Goal: Information Seeking & Learning: Learn about a topic

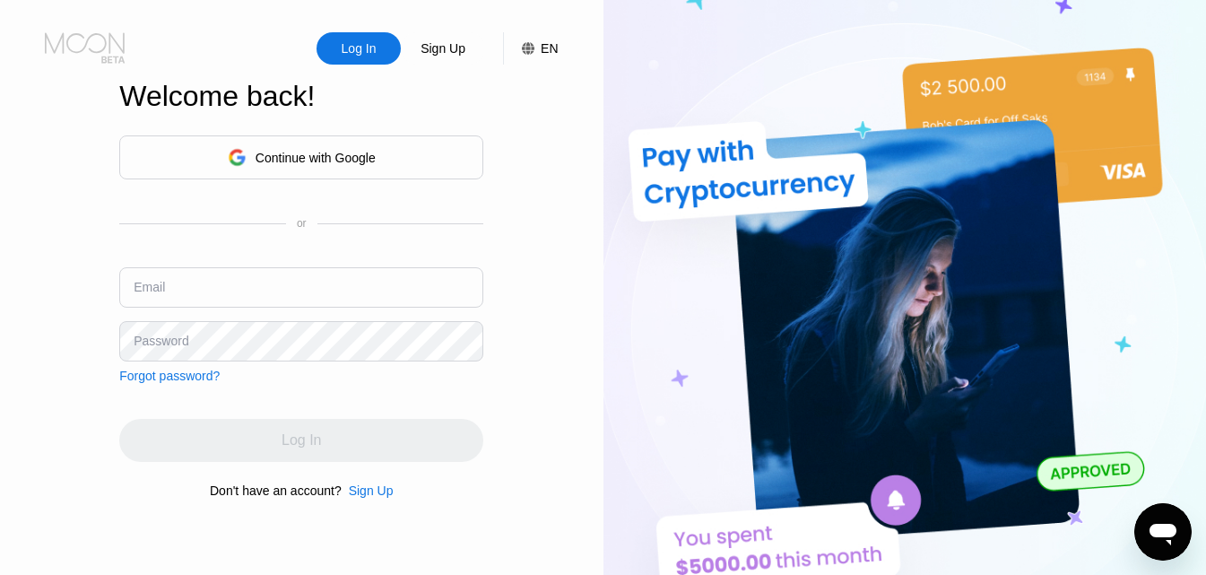
click at [98, 48] on icon at bounding box center [86, 47] width 83 height 31
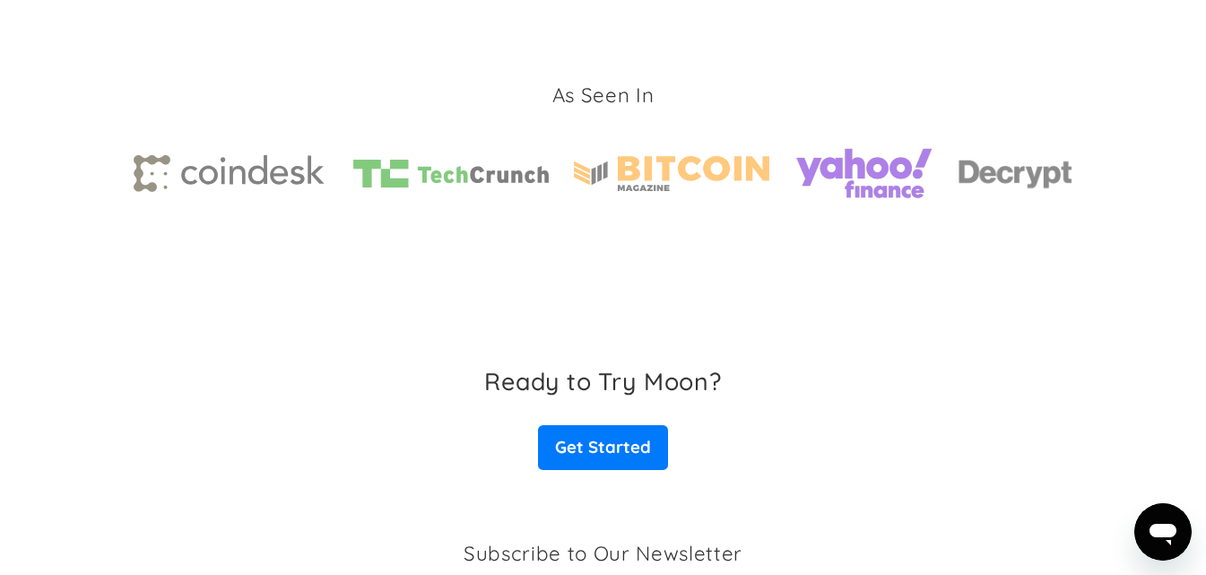
scroll to position [2488, 0]
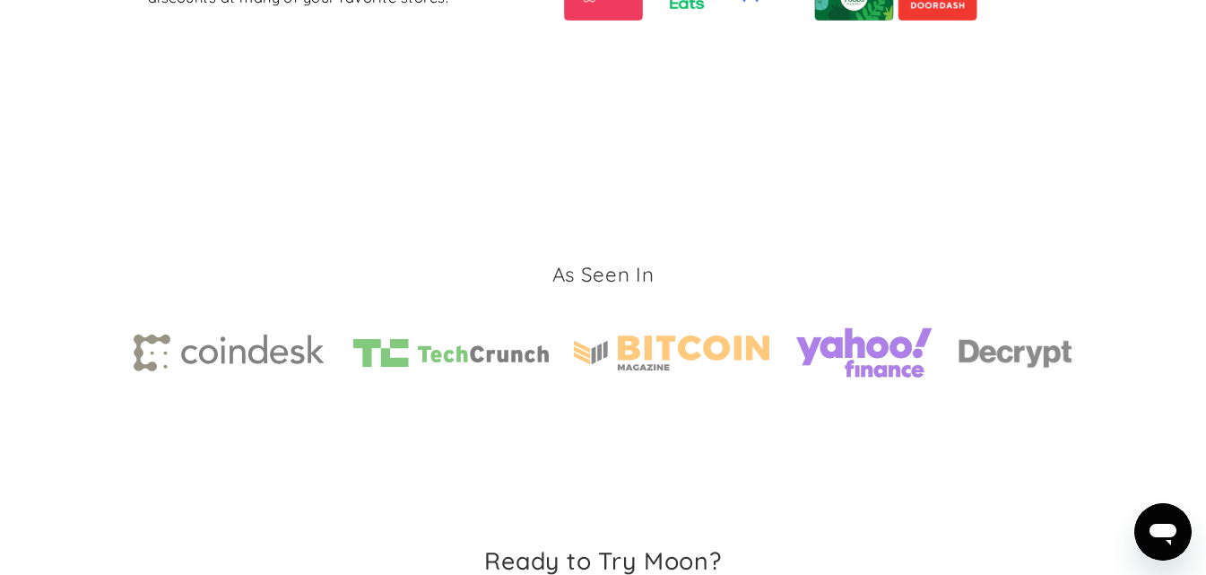
click at [1035, 166] on div "As Seen In" at bounding box center [604, 326] width 940 height 370
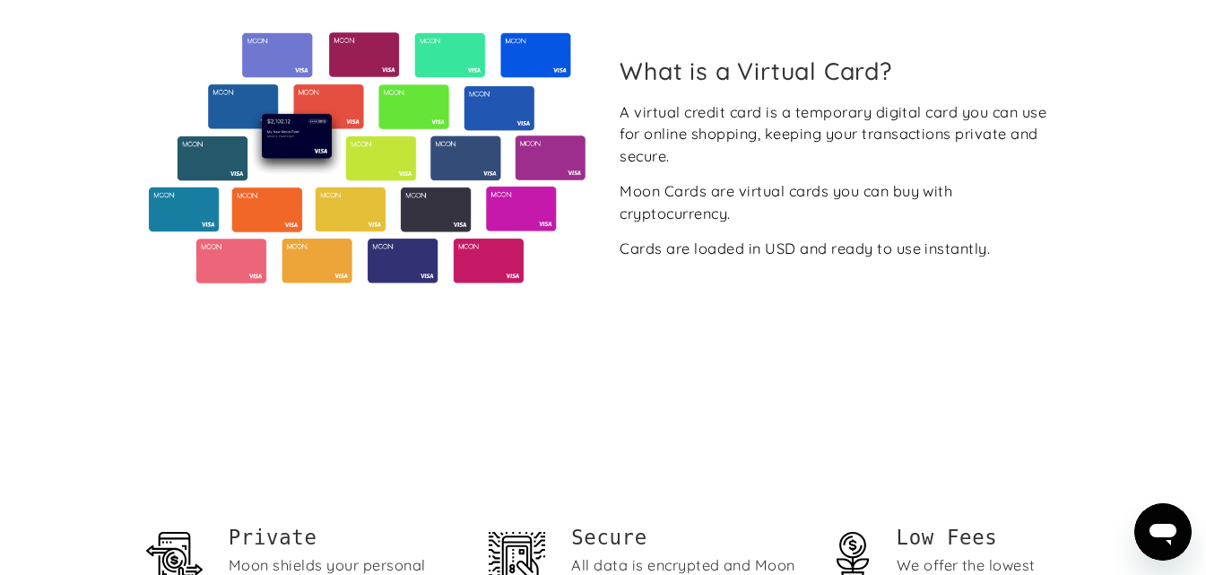
scroll to position [246, 0]
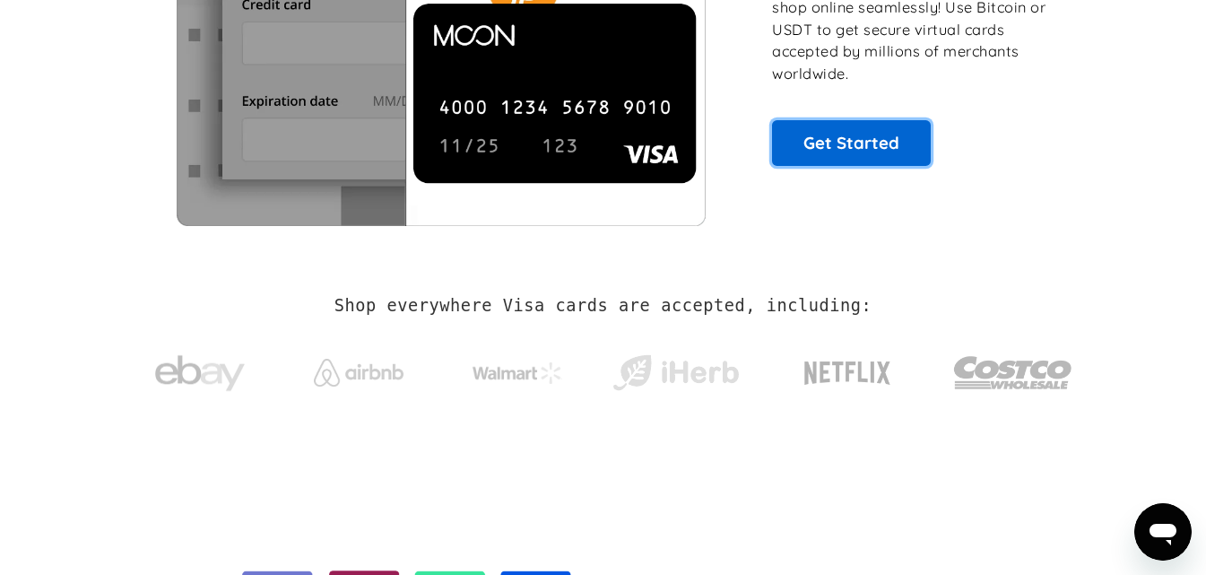
click at [857, 145] on link "Get Started" at bounding box center [851, 142] width 159 height 45
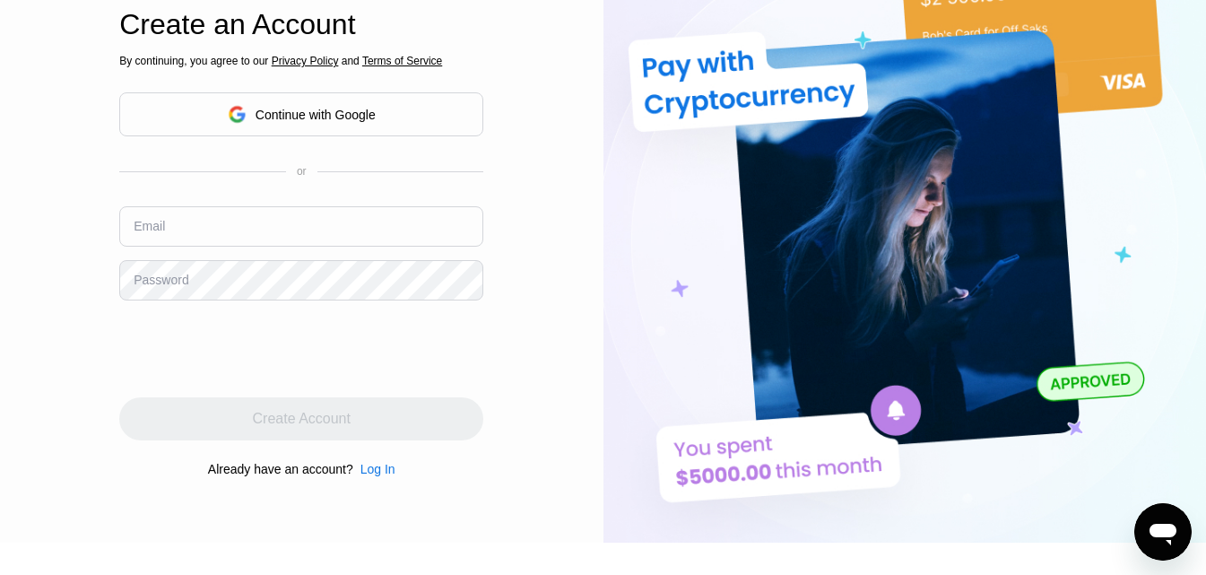
scroll to position [333, 0]
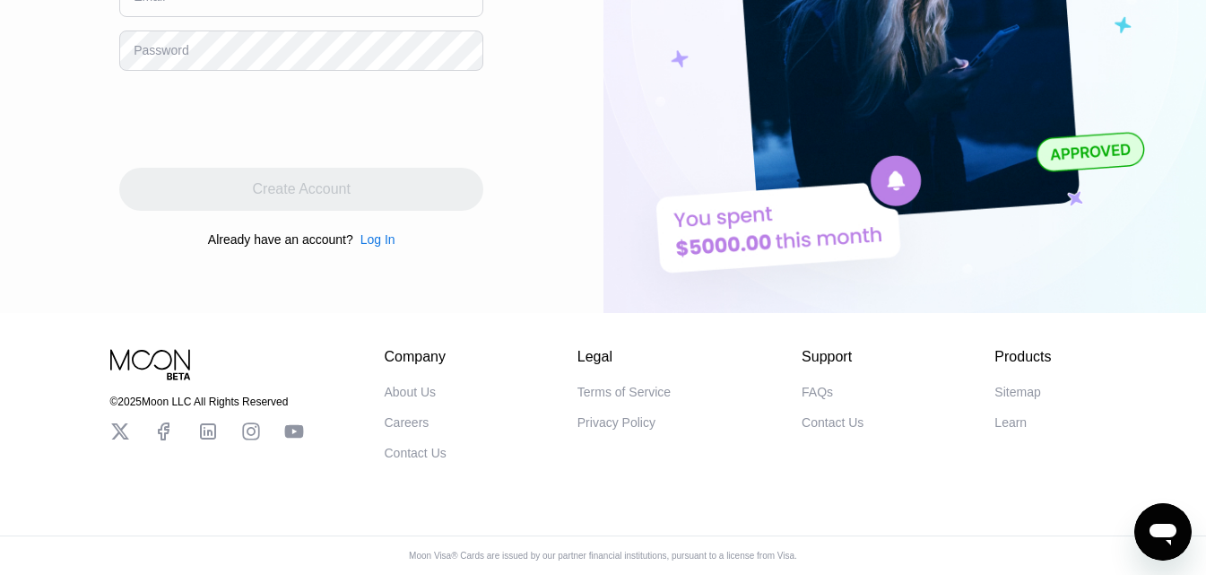
click at [813, 385] on div "FAQs" at bounding box center [817, 392] width 31 height 14
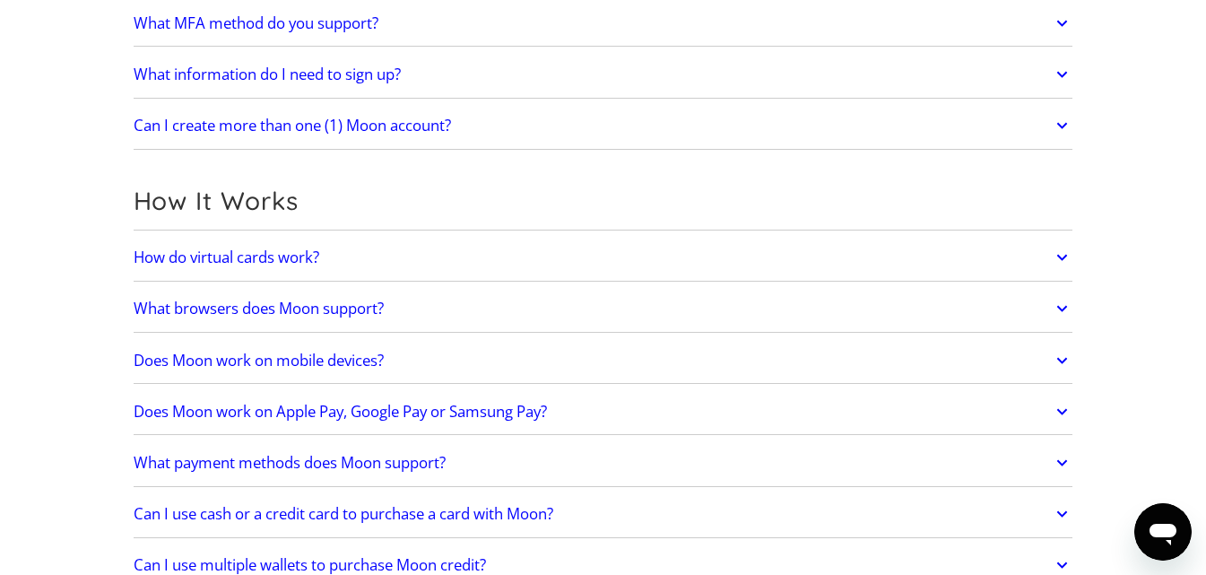
scroll to position [448, 0]
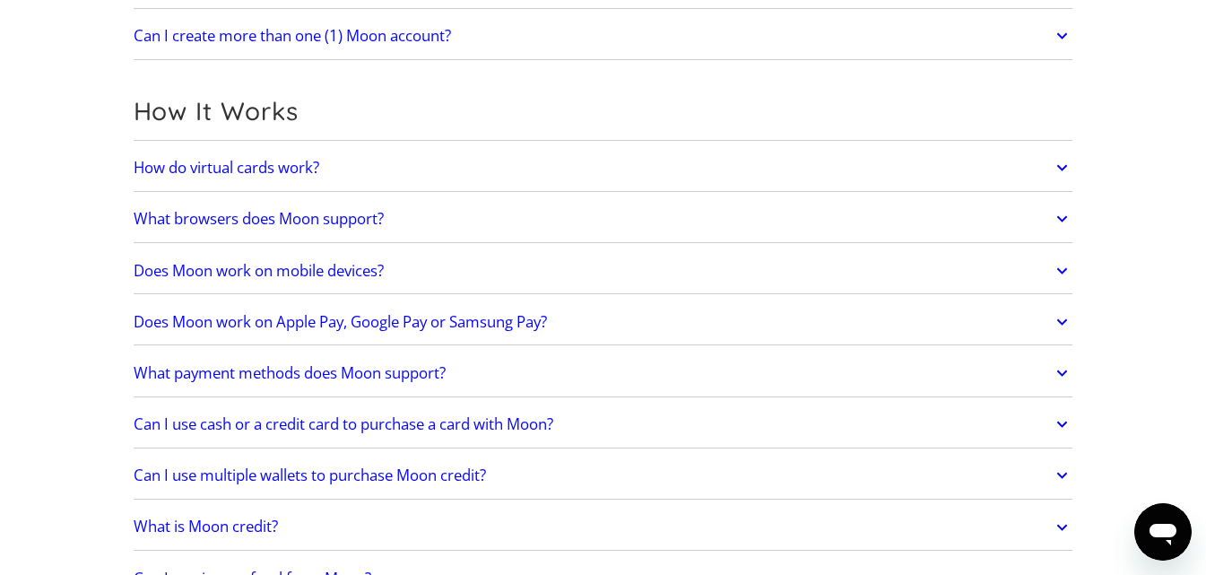
click at [281, 370] on h2 "What payment methods does Moon support?" at bounding box center [290, 373] width 312 height 18
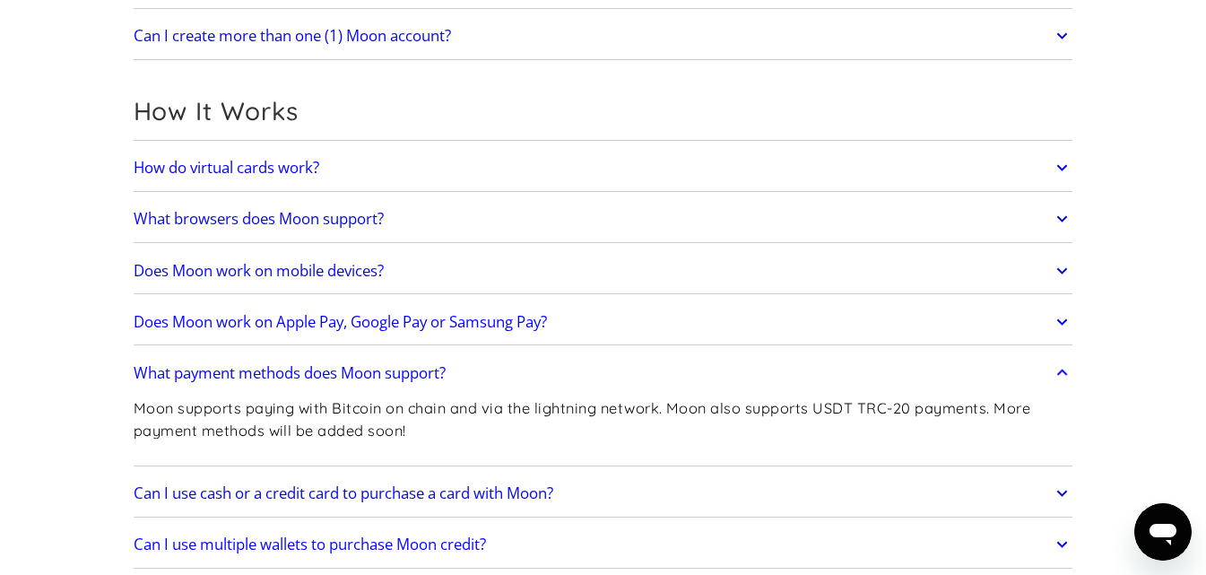
click at [281, 370] on h2 "What payment methods does Moon support?" at bounding box center [290, 373] width 312 height 18
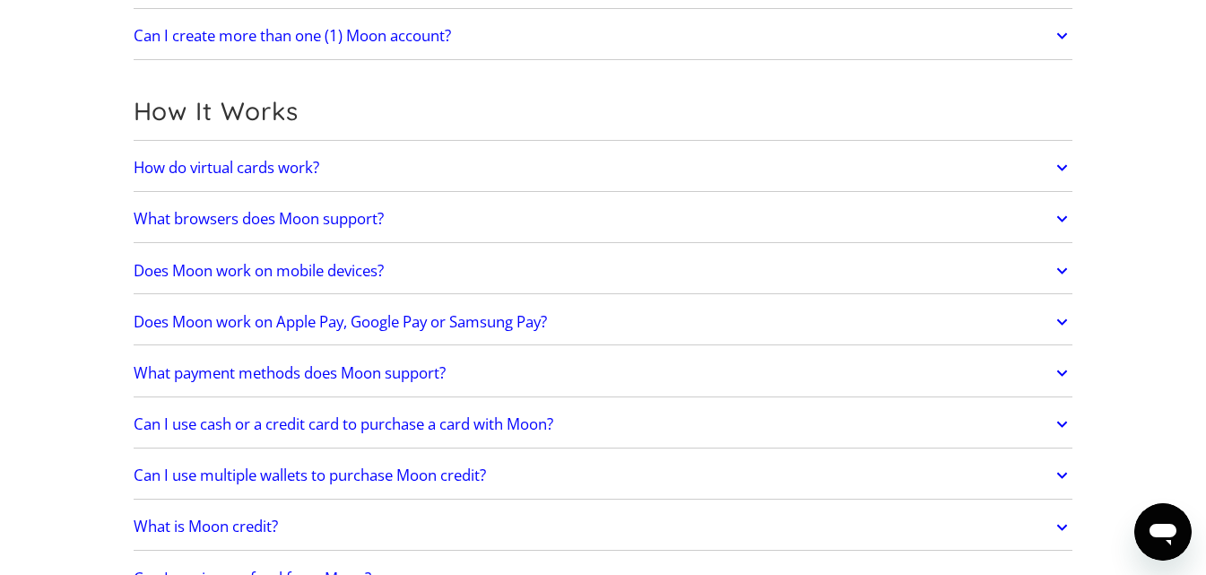
click at [351, 419] on h2 "Can I use cash or a credit card to purchase a card with Moon?" at bounding box center [344, 424] width 420 height 18
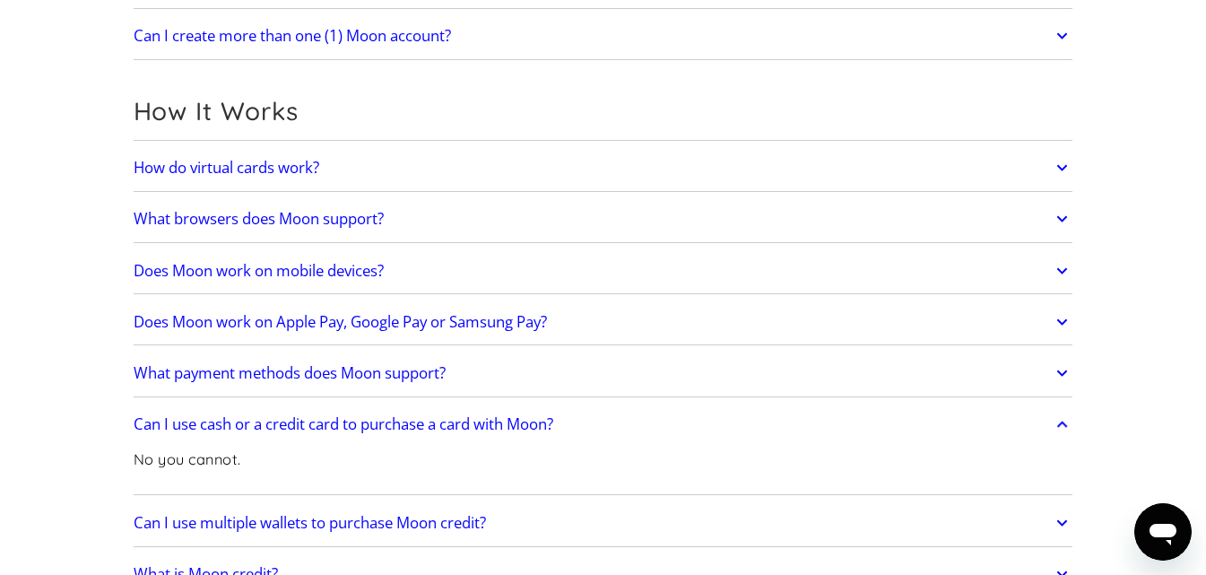
scroll to position [628, 0]
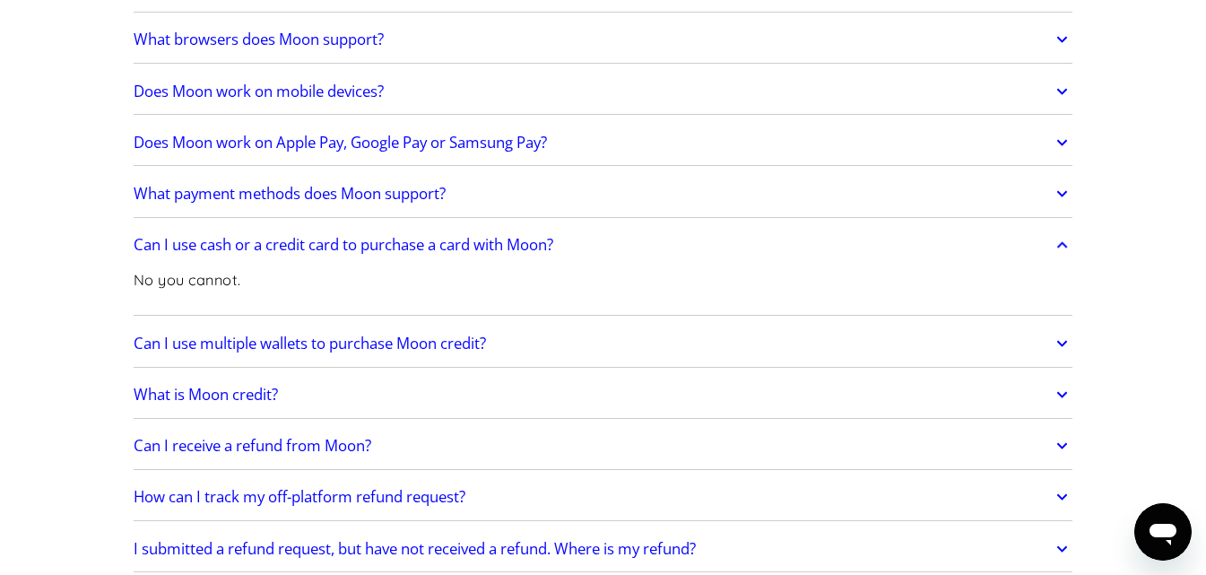
click at [410, 347] on h2 "Can I use multiple wallets to purchase Moon credit?" at bounding box center [310, 344] width 352 height 18
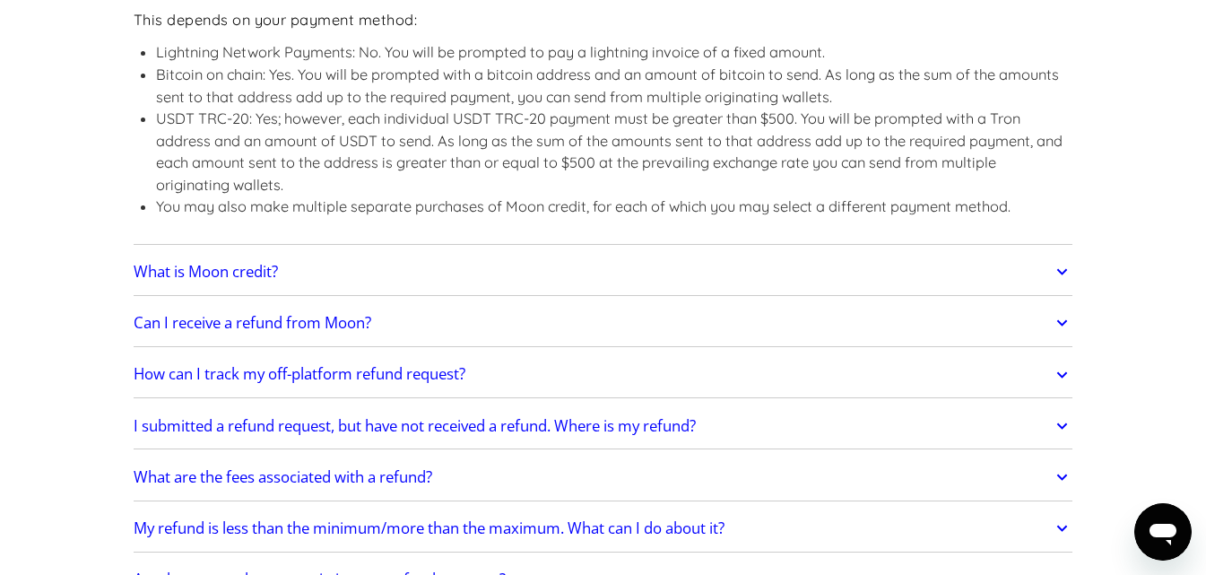
scroll to position [1076, 0]
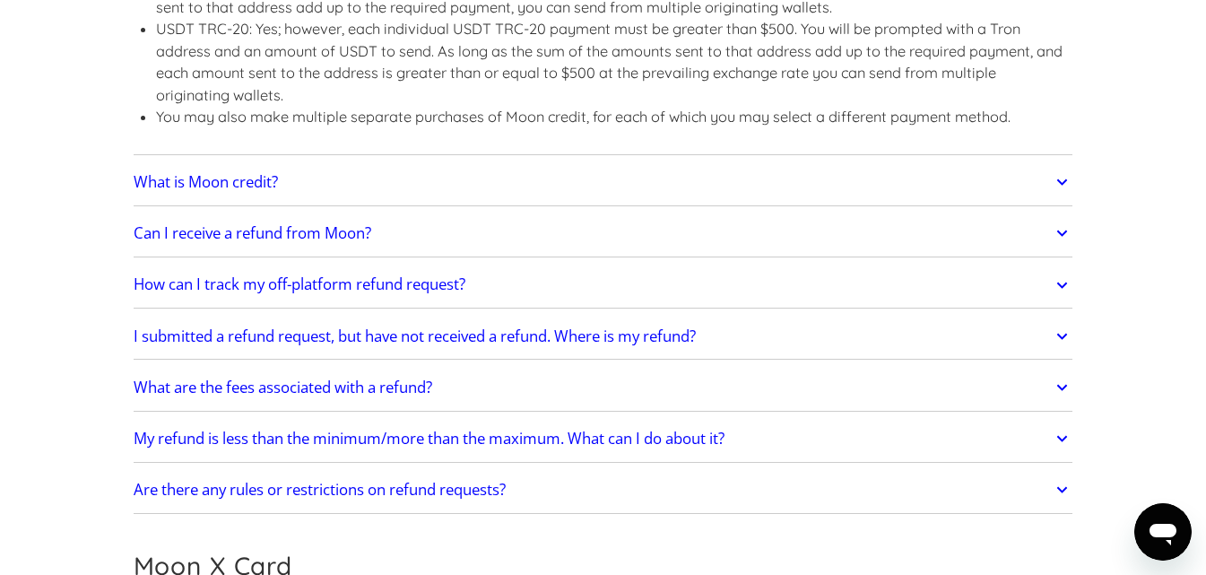
click at [431, 335] on h2 "I submitted a refund request, but have not received a refund. Where is my refun…" at bounding box center [415, 336] width 562 height 18
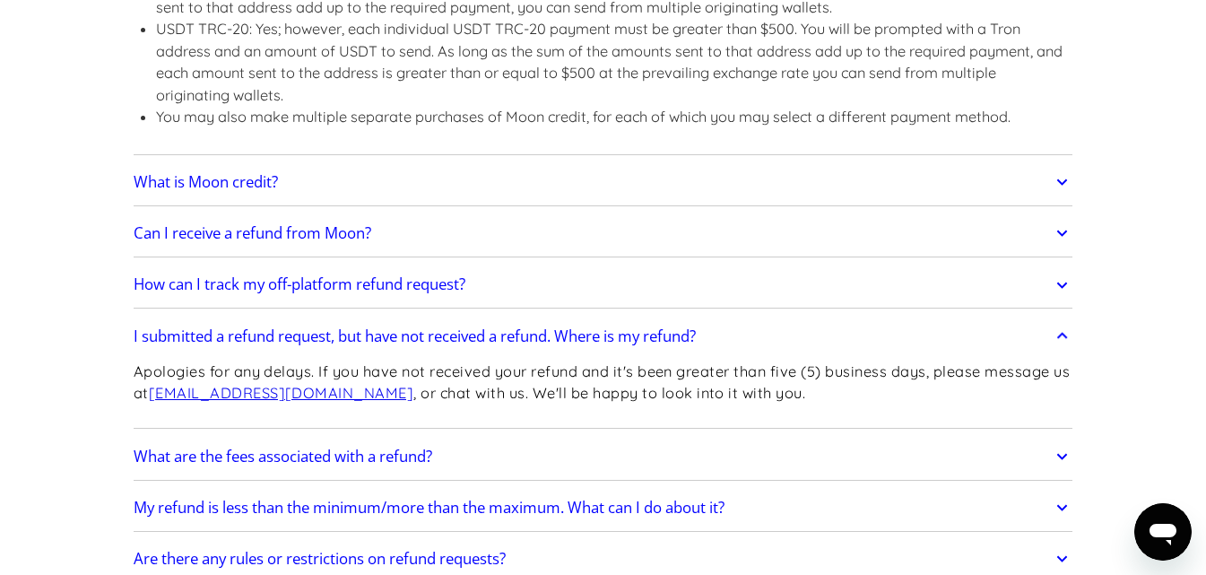
click at [419, 335] on h2 "I submitted a refund request, but have not received a refund. Where is my refun…" at bounding box center [415, 336] width 562 height 18
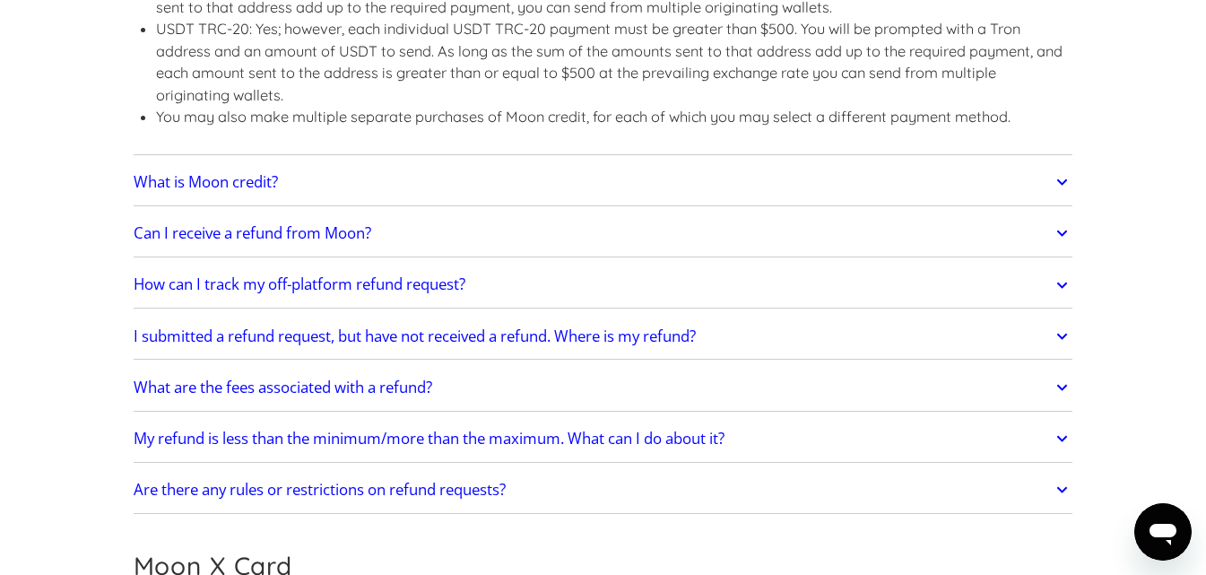
click at [281, 397] on link "What are the fees associated with a refund?" at bounding box center [604, 388] width 940 height 38
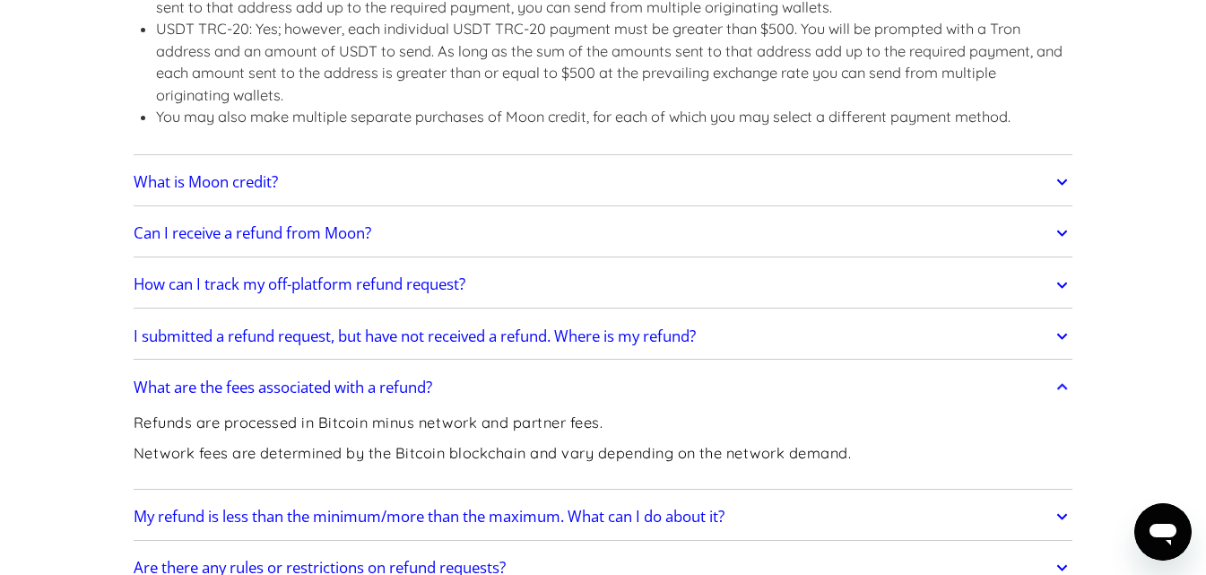
click at [300, 395] on h2 "What are the fees associated with a refund?" at bounding box center [283, 387] width 299 height 18
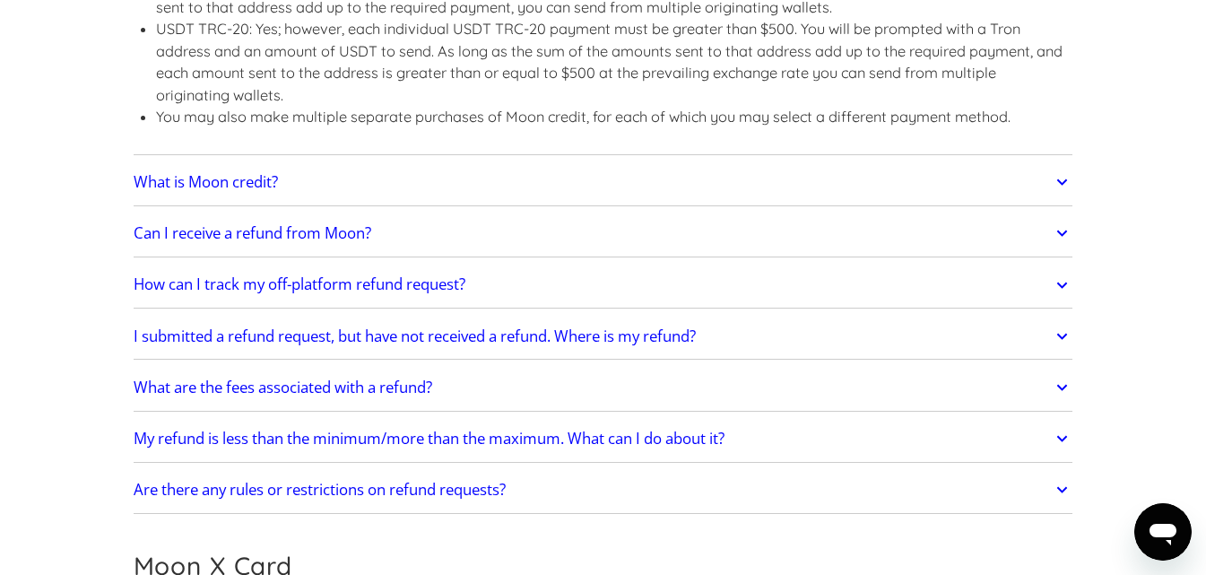
click at [284, 445] on h2 "My refund is less than the minimum/more than the maximum. What can I do about i…" at bounding box center [429, 439] width 591 height 18
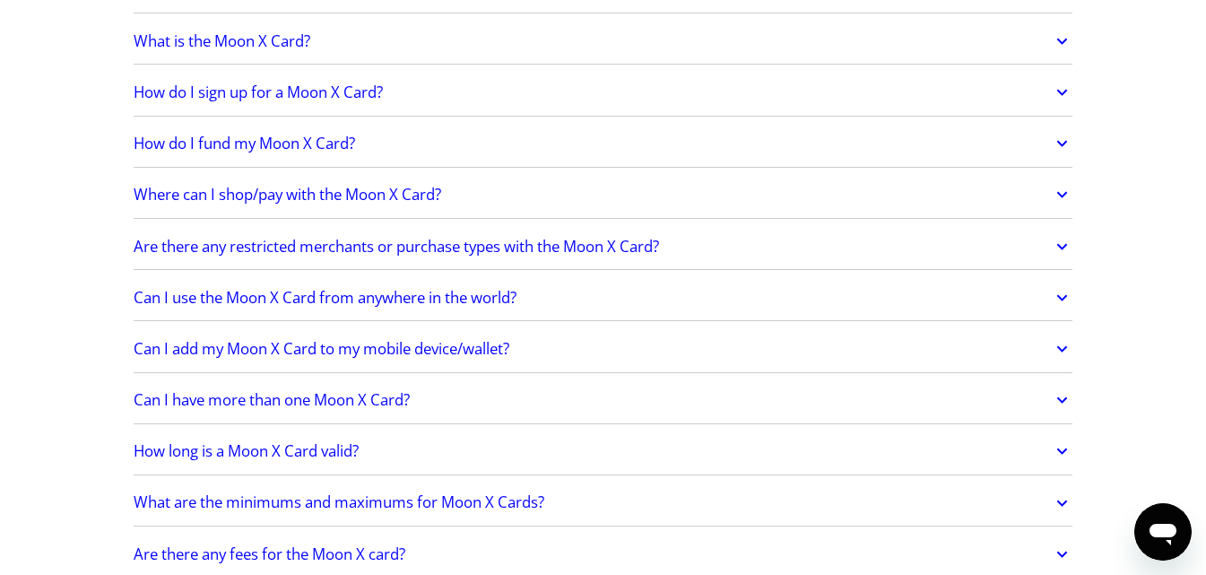
scroll to position [1883, 0]
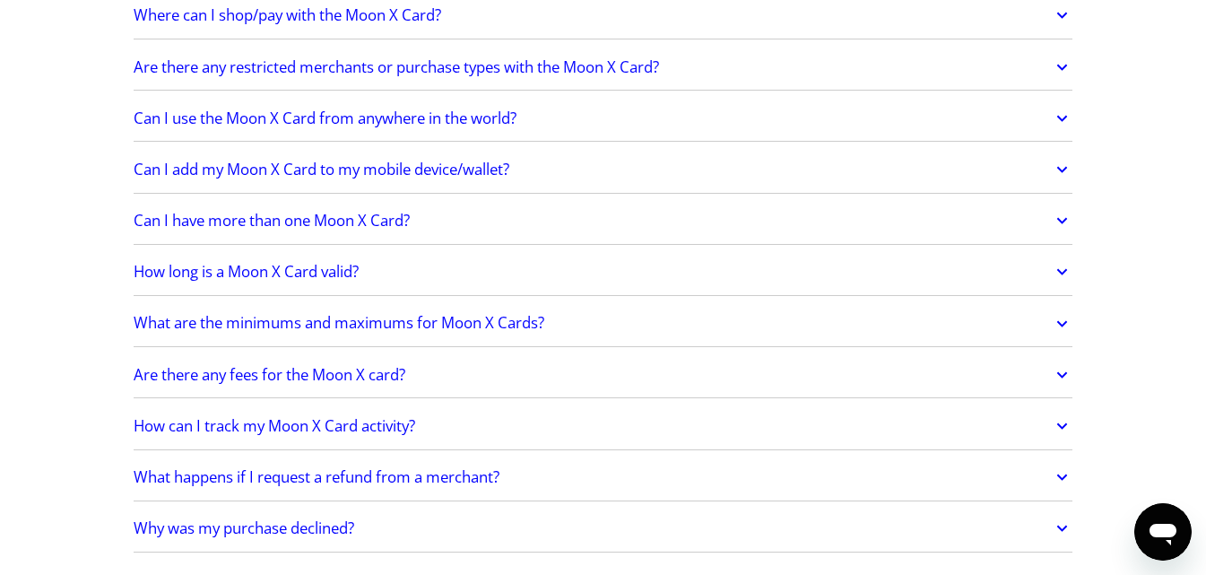
click at [458, 326] on h2 "What are the minimums and maximums for Moon X Cards?" at bounding box center [339, 323] width 411 height 18
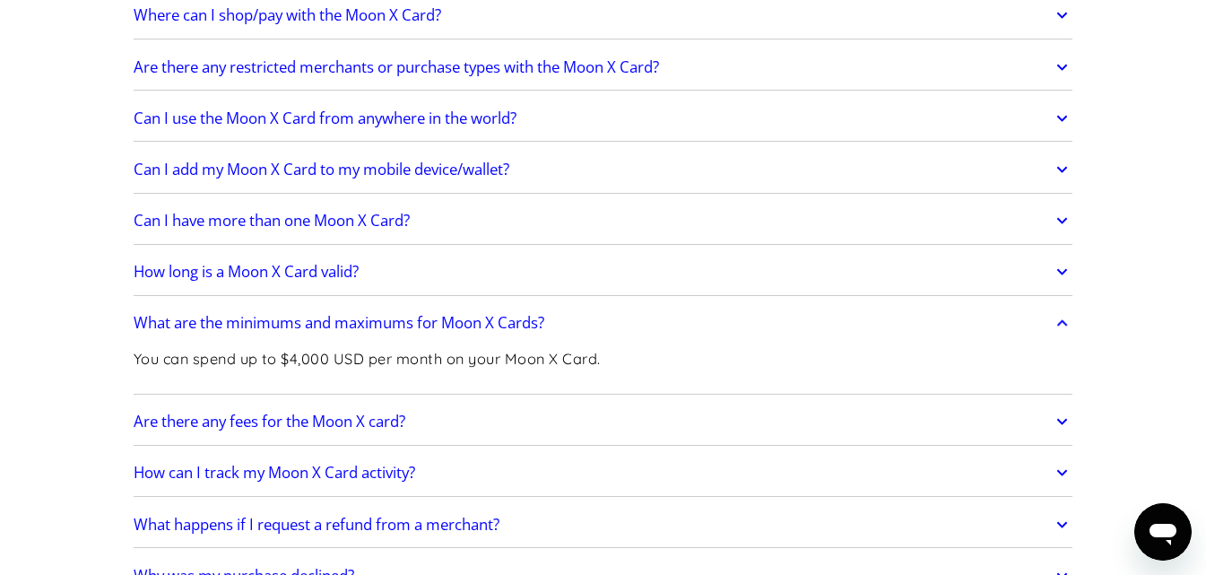
click at [371, 423] on h2 "Are there any fees for the Moon X card?" at bounding box center [270, 422] width 272 height 18
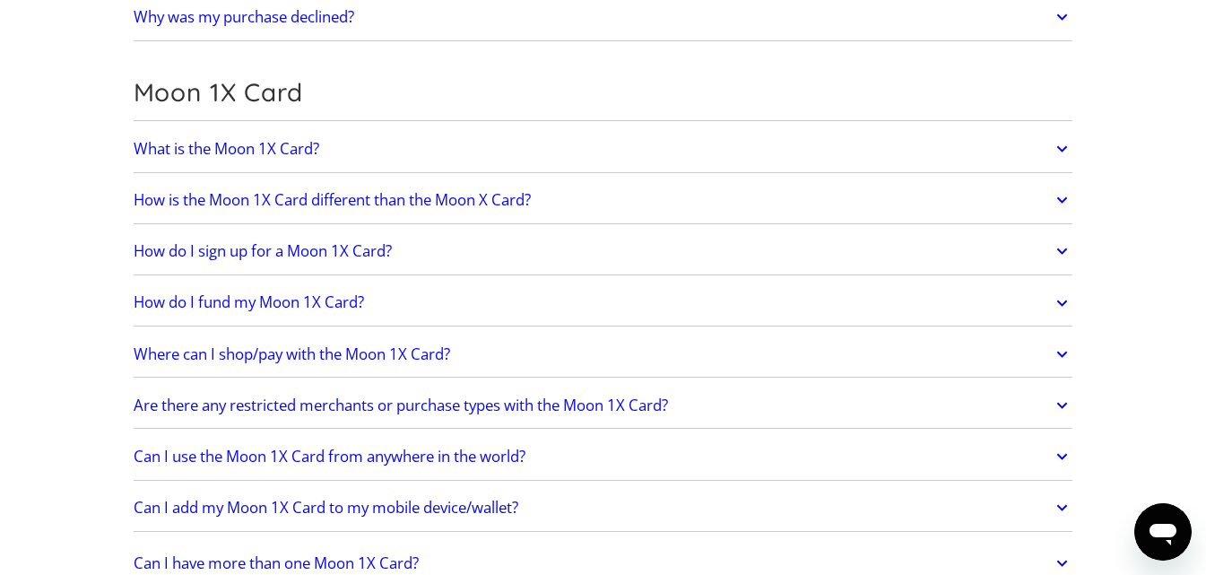
scroll to position [2780, 0]
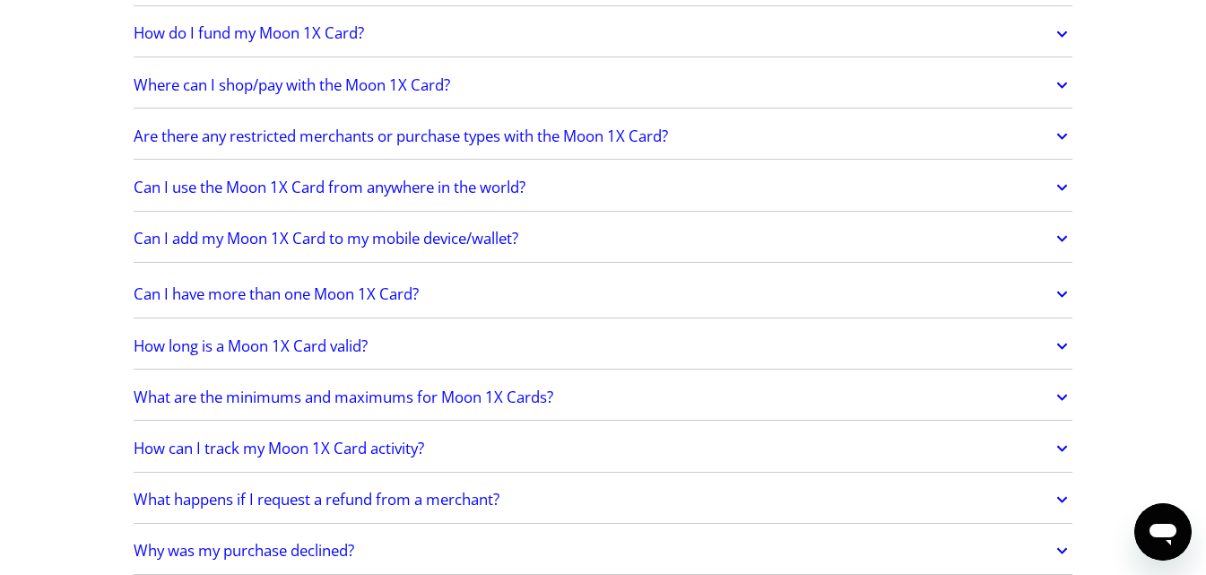
click at [305, 355] on h2 "How long is a Moon 1X Card valid?" at bounding box center [251, 346] width 234 height 18
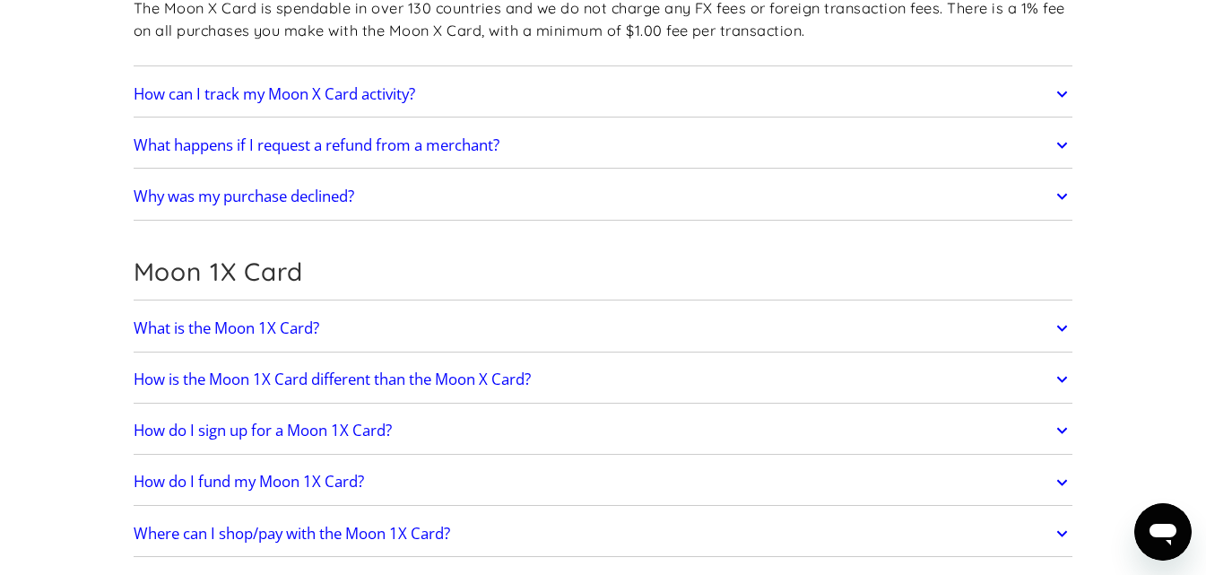
scroll to position [2063, 0]
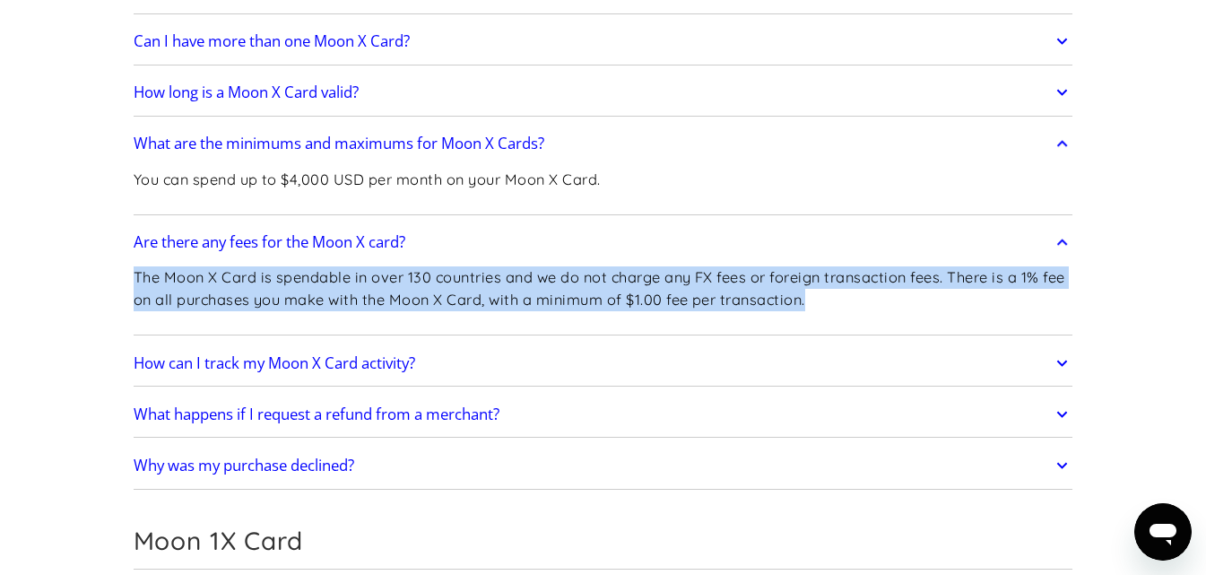
drag, startPoint x: 826, startPoint y: 294, endPoint x: 135, endPoint y: 278, distance: 691.7
click at [135, 278] on p "The Moon X Card is spendable in over 130 countries and we do not charge any FX …" at bounding box center [604, 288] width 940 height 44
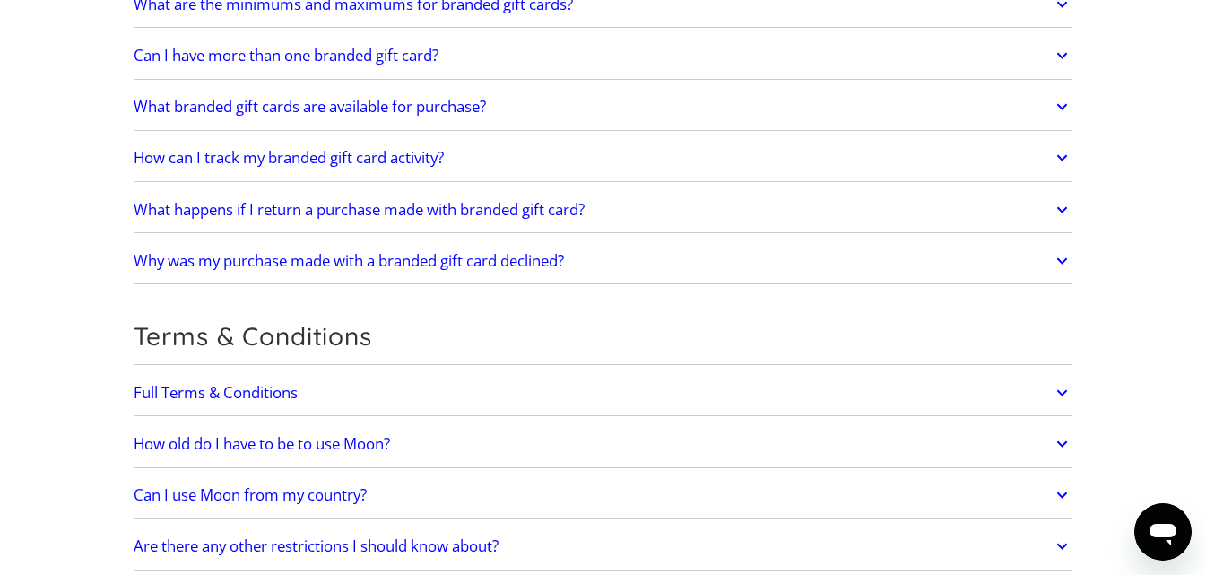
scroll to position [3857, 0]
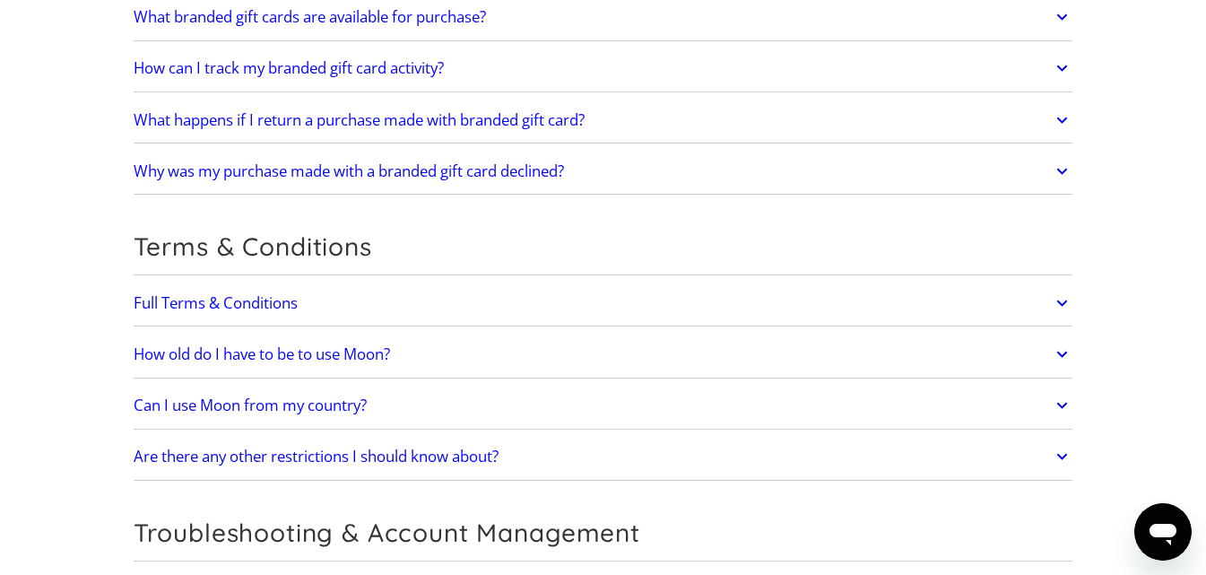
click at [324, 404] on h2 "Can I use Moon from my country?" at bounding box center [250, 405] width 233 height 18
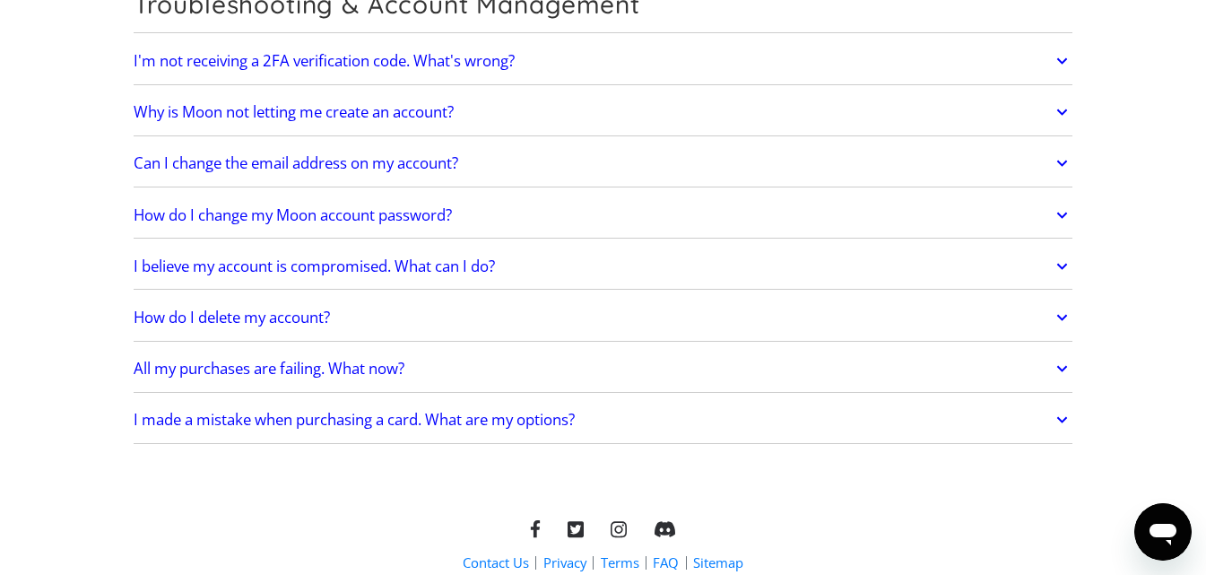
scroll to position [4565, 0]
